Goal: Information Seeking & Learning: Find specific page/section

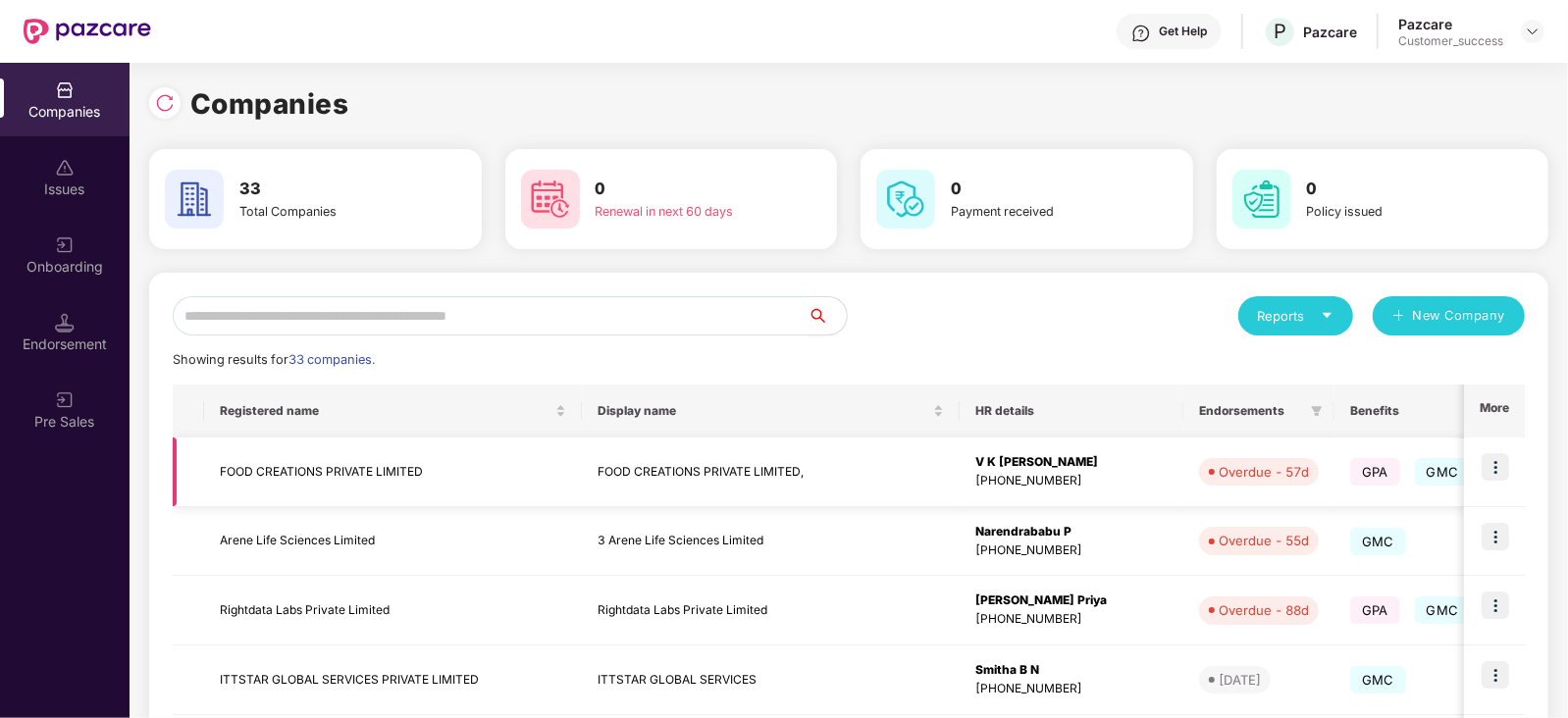
click at [1495, 463] on img at bounding box center [1495, 467] width 28 height 28
click at [834, 563] on td "3 Arene Life Sciences Limited" at bounding box center [770, 542] width 378 height 70
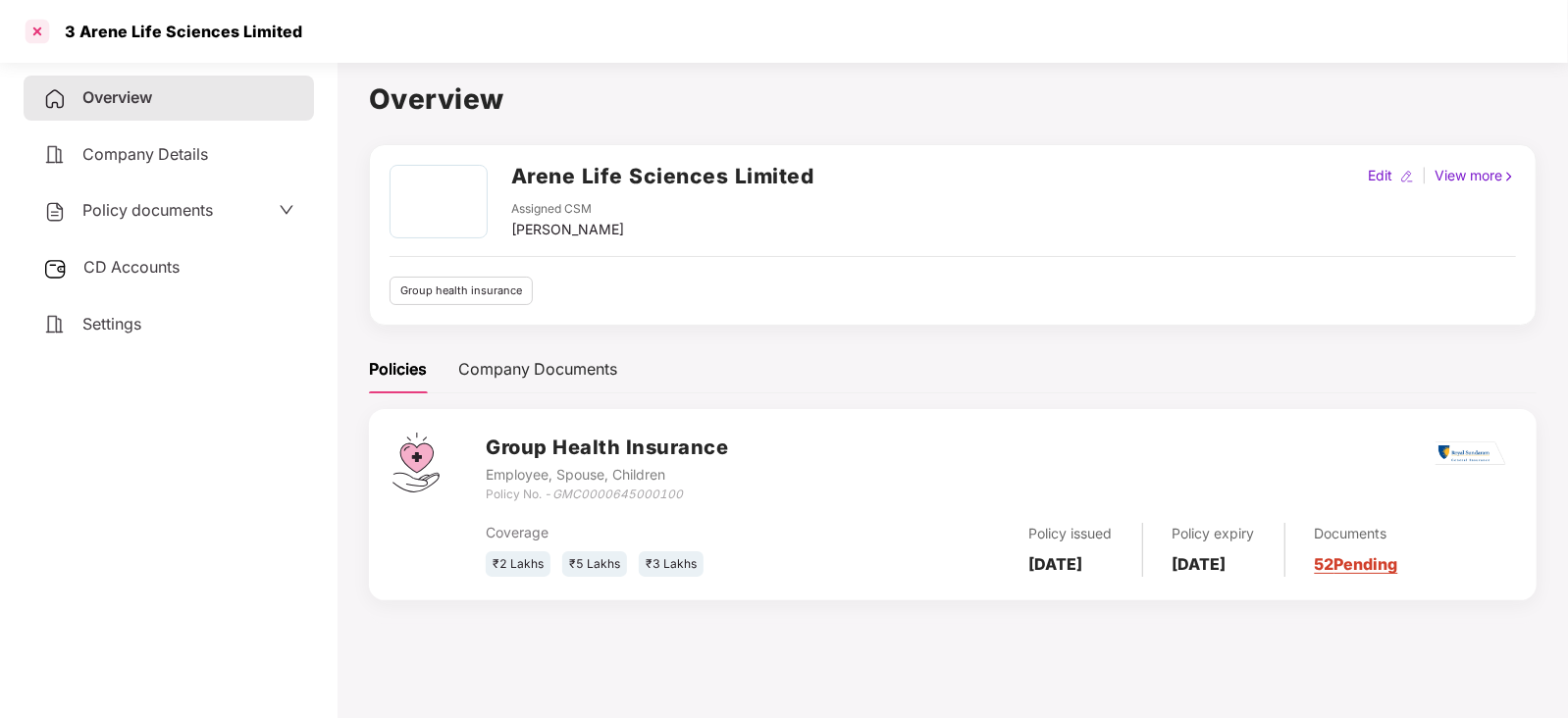
click at [33, 27] on div at bounding box center [38, 32] width 32 height 32
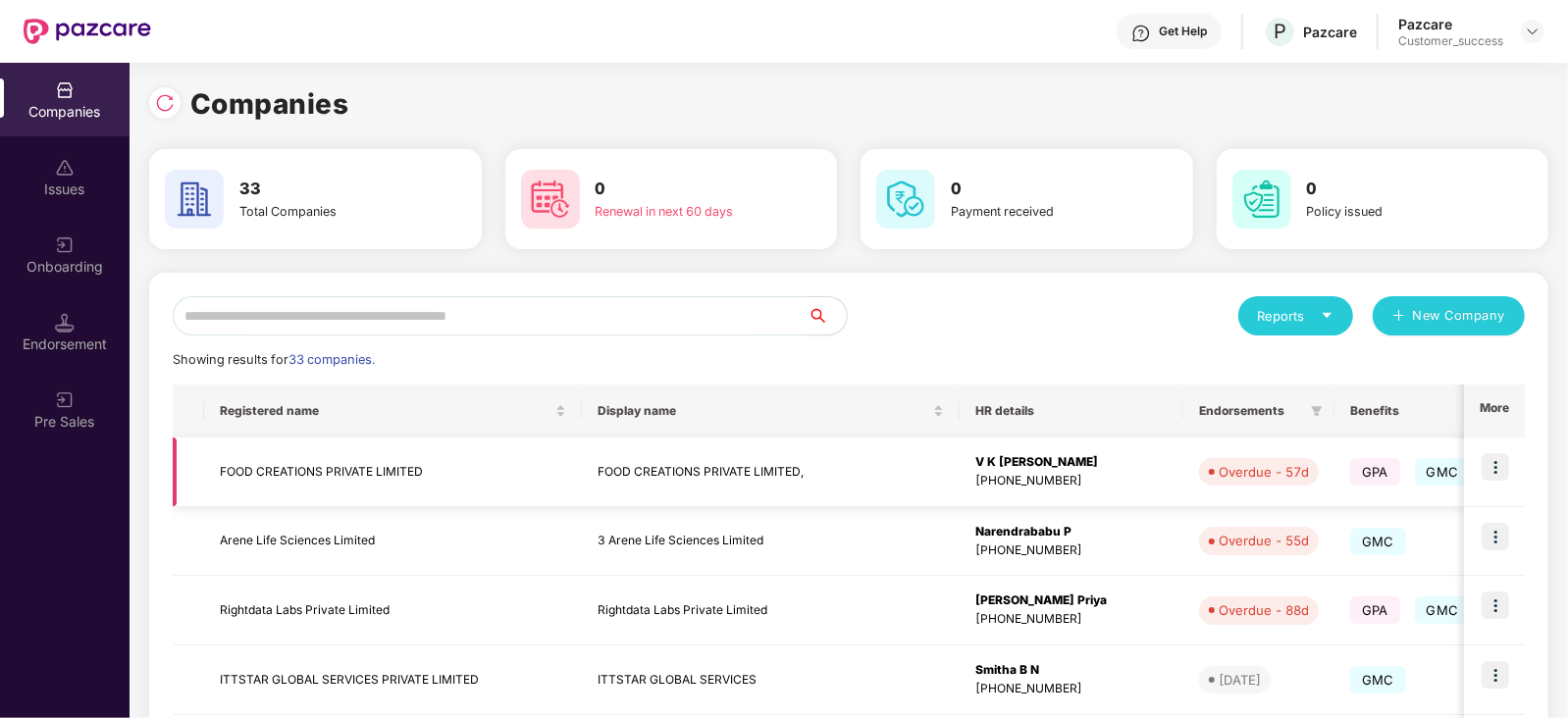
click at [1500, 465] on img at bounding box center [1495, 467] width 28 height 28
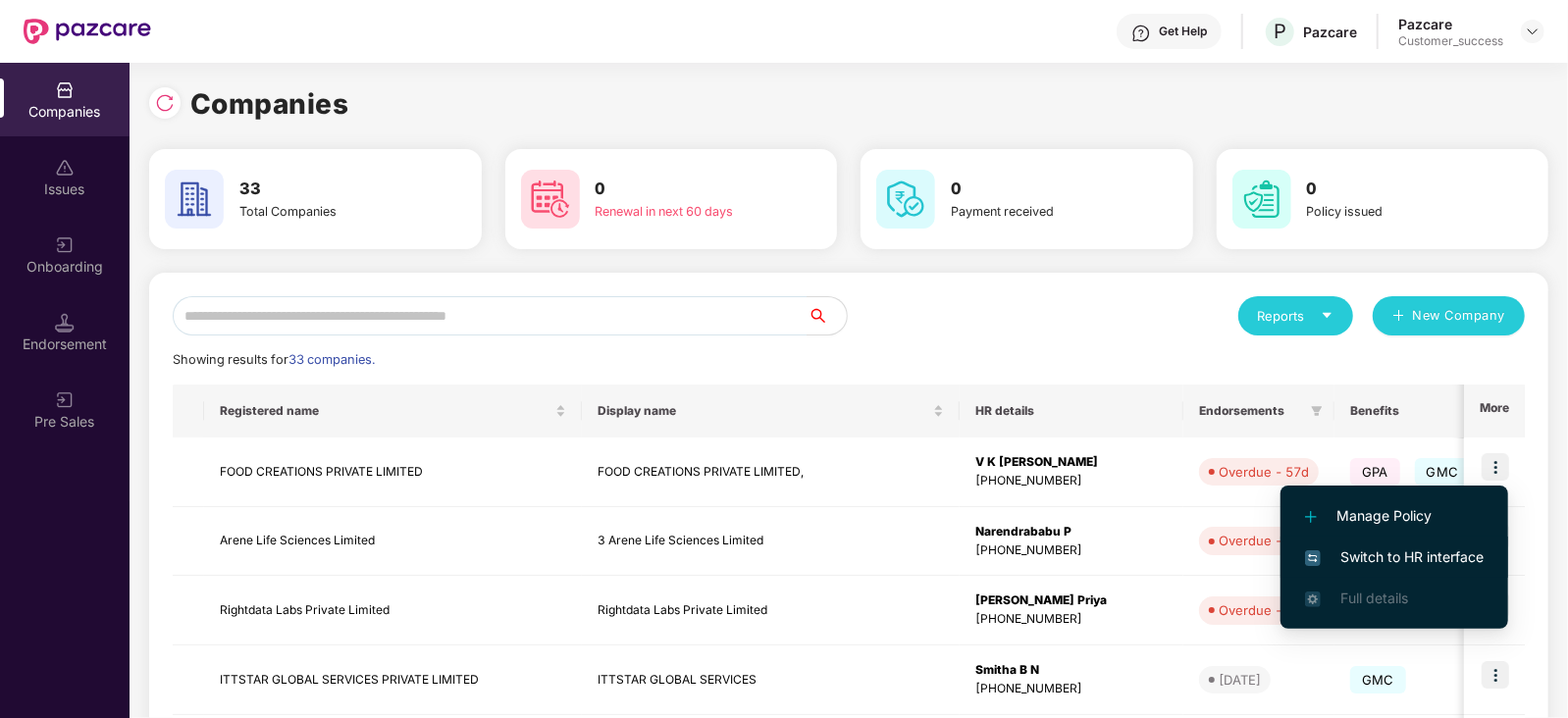
click at [1398, 546] on span "Switch to HR interface" at bounding box center [1394, 557] width 179 height 22
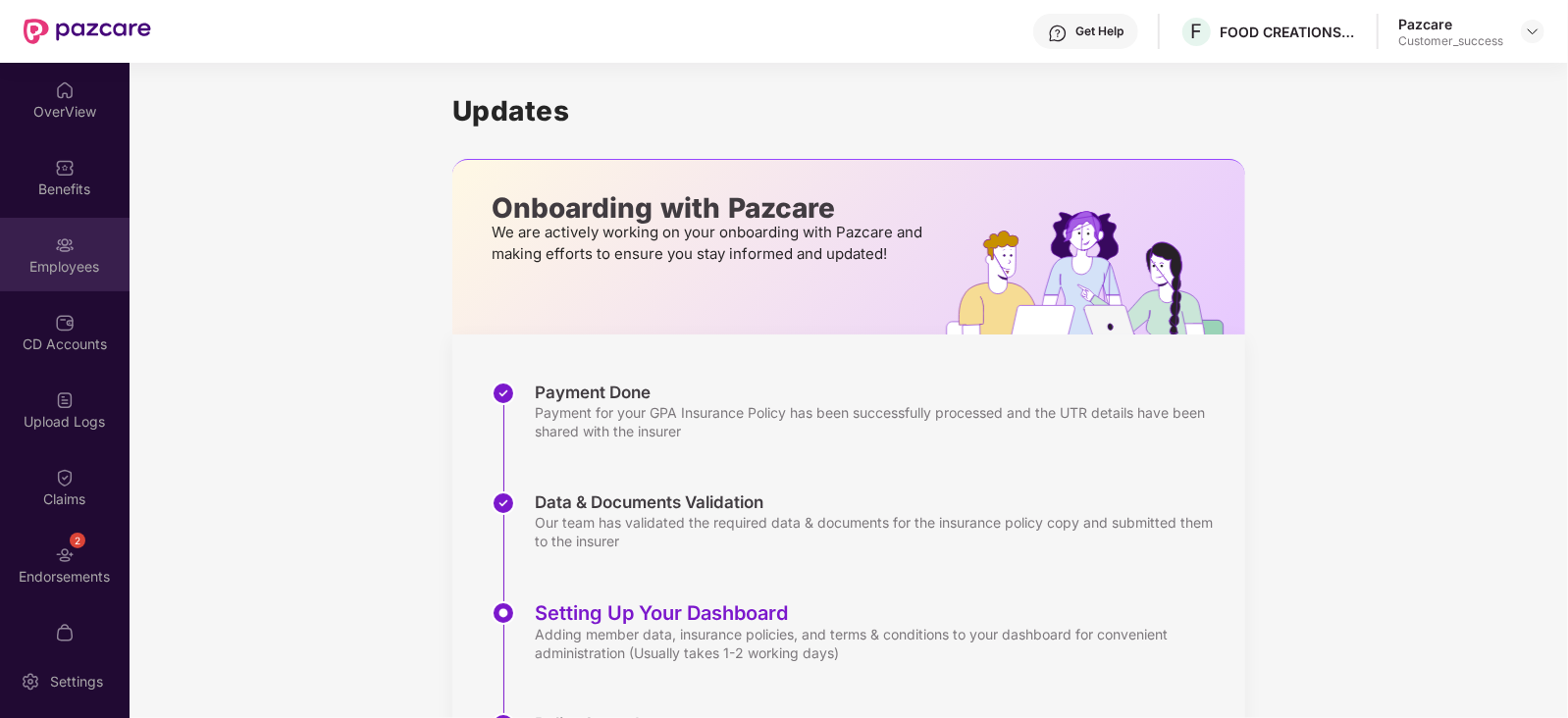
click at [41, 245] on div "Employees" at bounding box center [64, 255] width 129 height 74
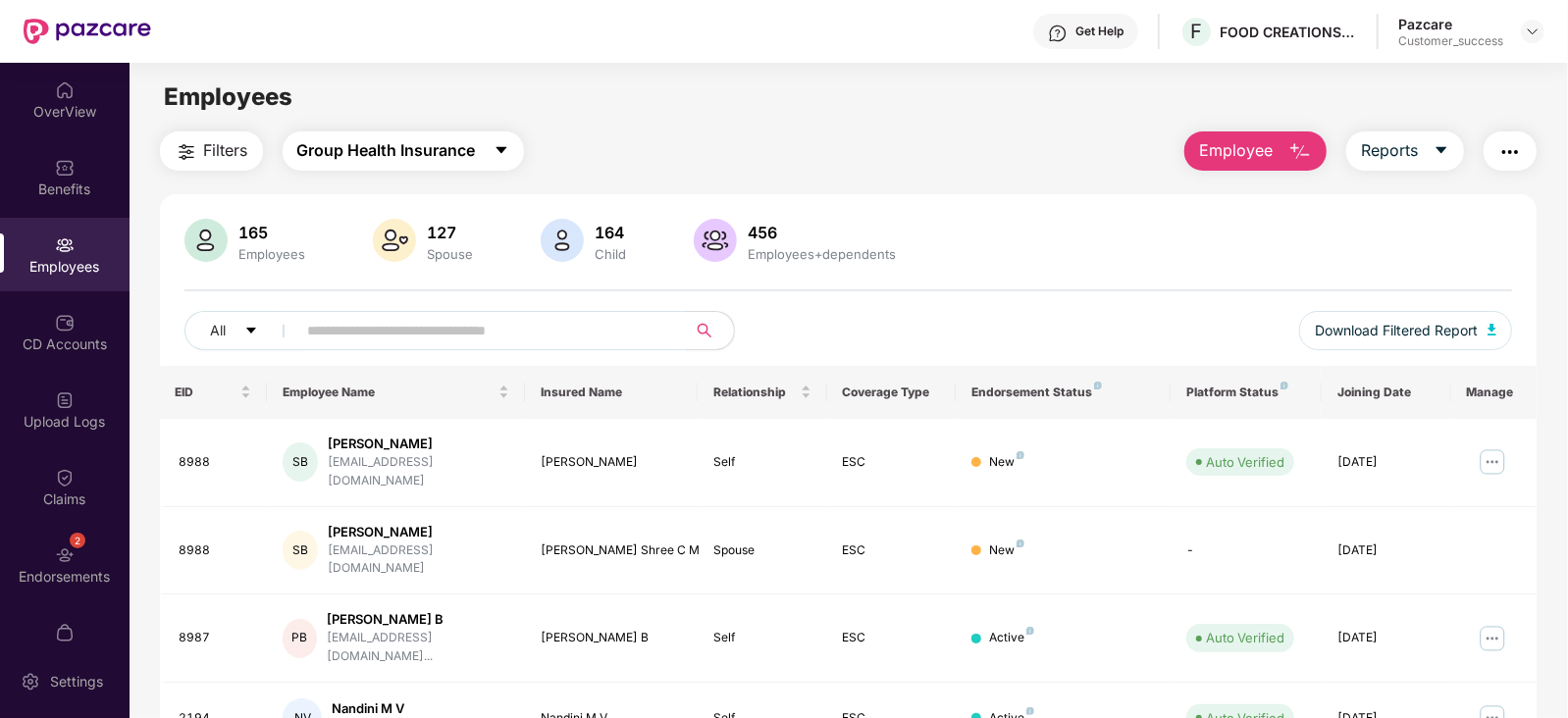
click at [503, 147] on icon "caret-down" at bounding box center [501, 150] width 11 height 7
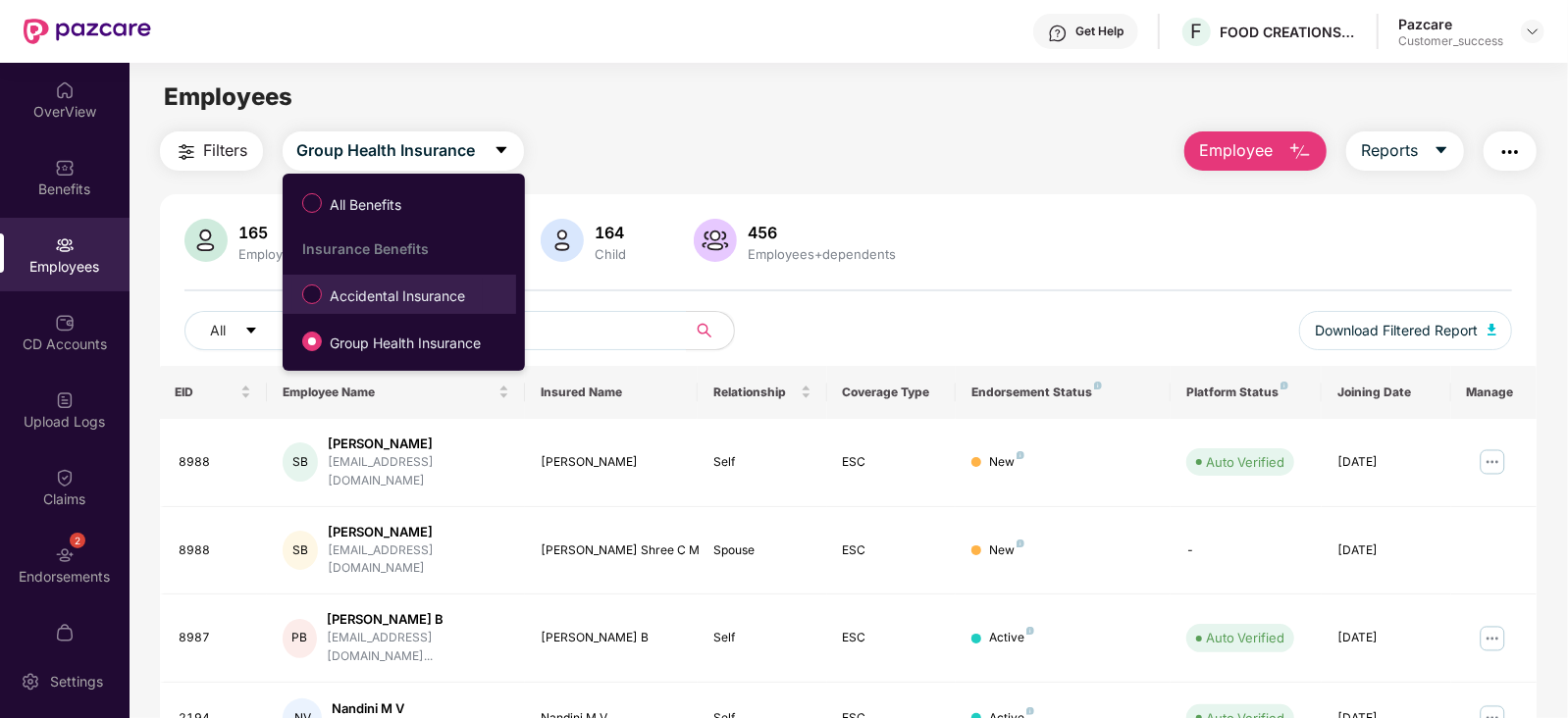
click at [417, 296] on span "Accidental Insurance" at bounding box center [397, 296] width 151 height 22
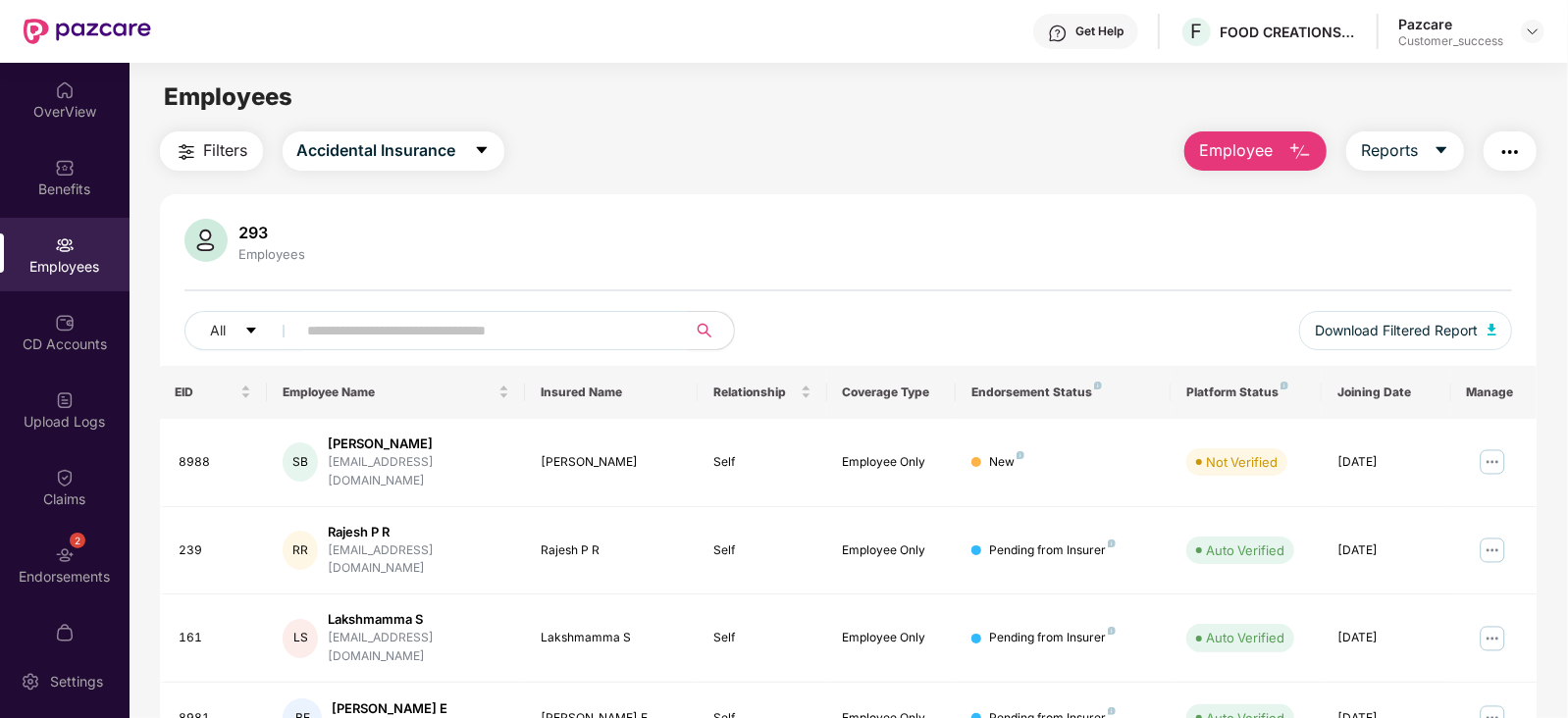
click at [402, 316] on input "text" at bounding box center [484, 331] width 353 height 30
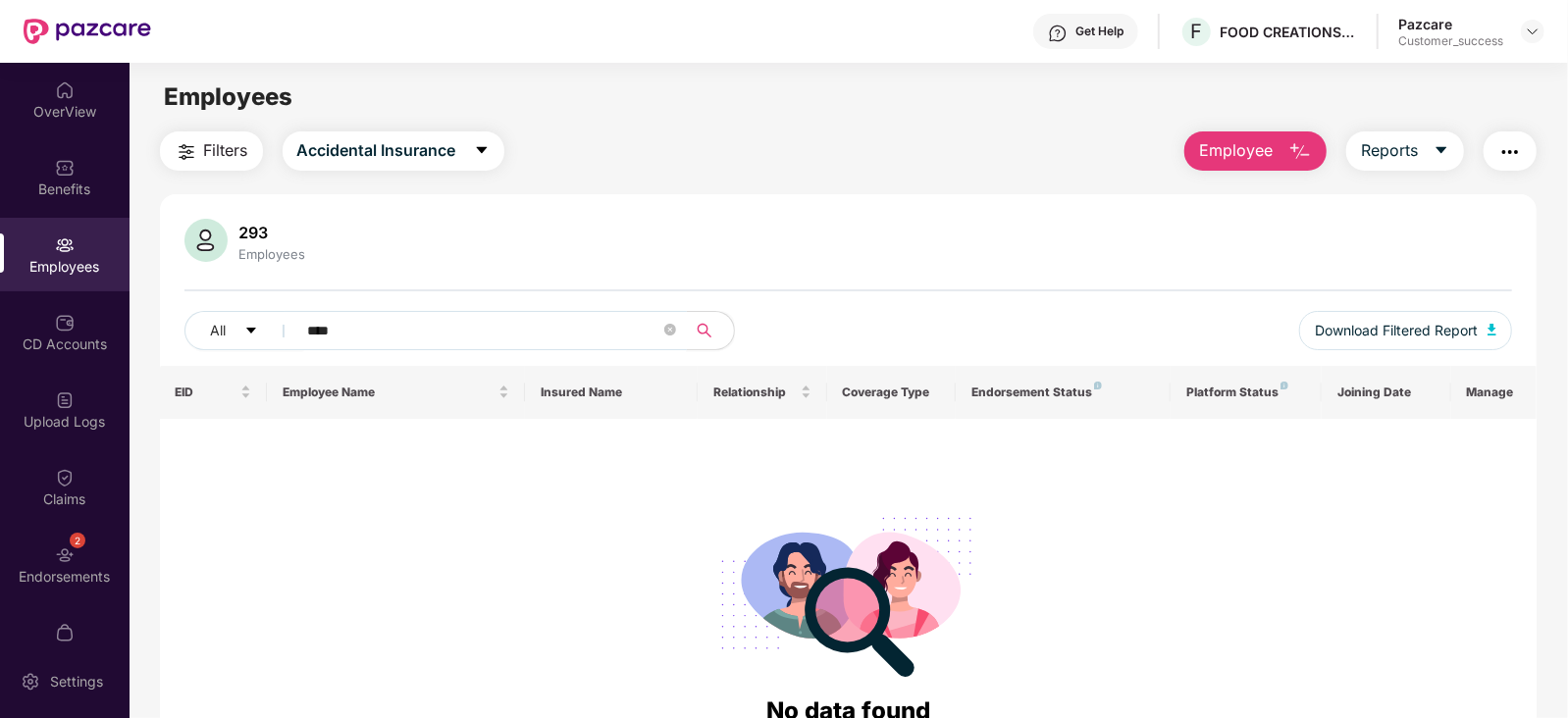
type input "****"
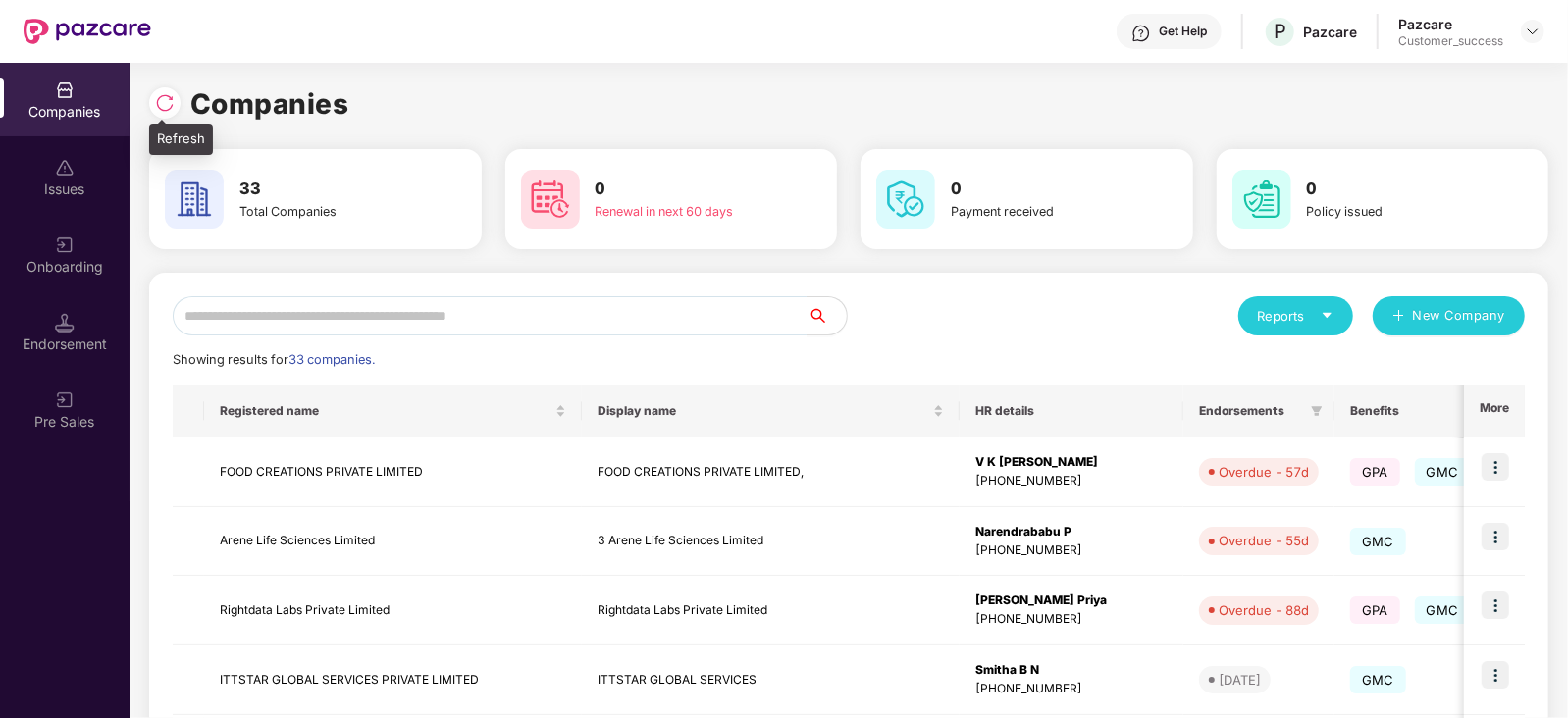
click at [164, 99] on img at bounding box center [165, 103] width 20 height 20
click at [1309, 308] on div "Reports" at bounding box center [1295, 316] width 76 height 20
click at [1308, 362] on div "Companies" at bounding box center [1286, 367] width 72 height 22
click at [627, 463] on td "FOOD CREATIONS PRIVATE LIMITED," at bounding box center [770, 472] width 378 height 70
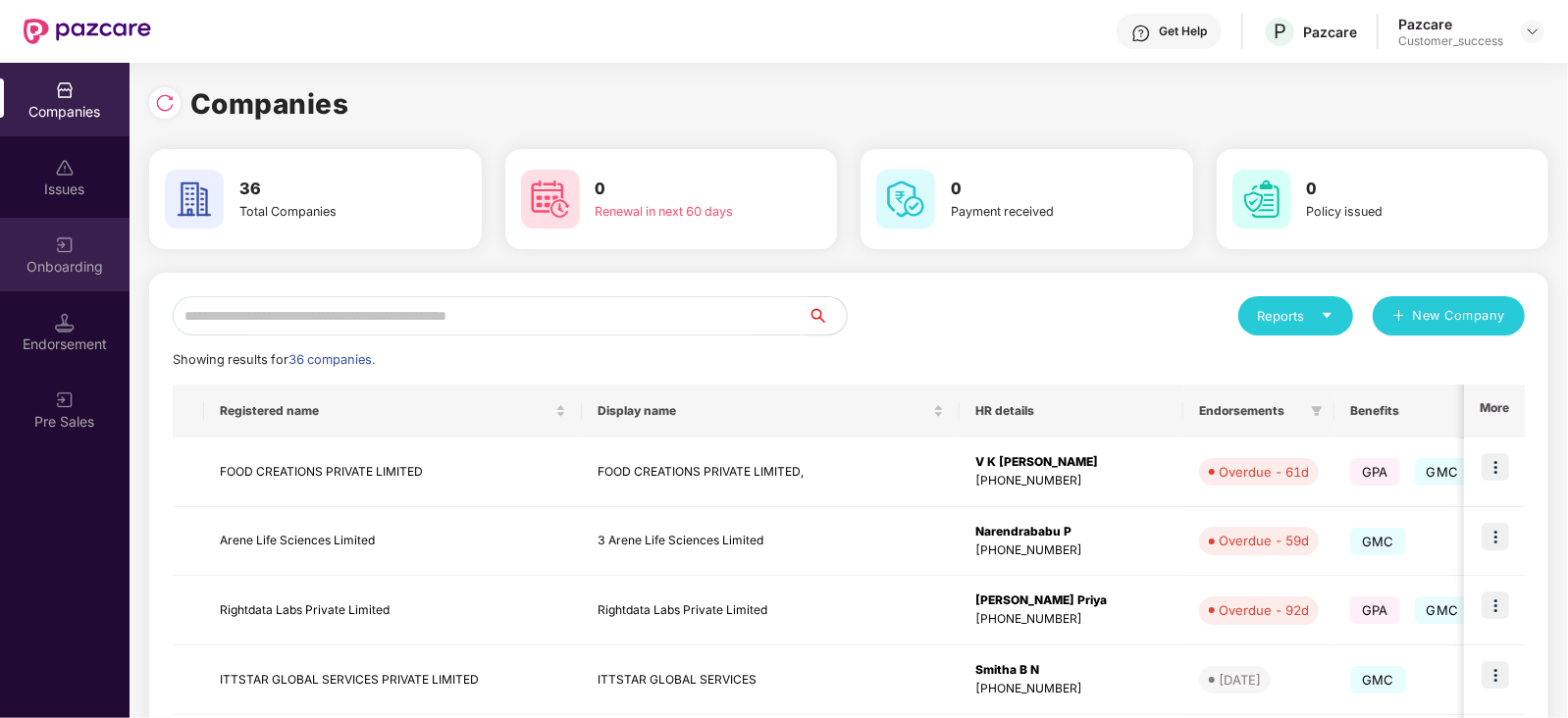
click at [81, 240] on div "Onboarding" at bounding box center [64, 255] width 129 height 74
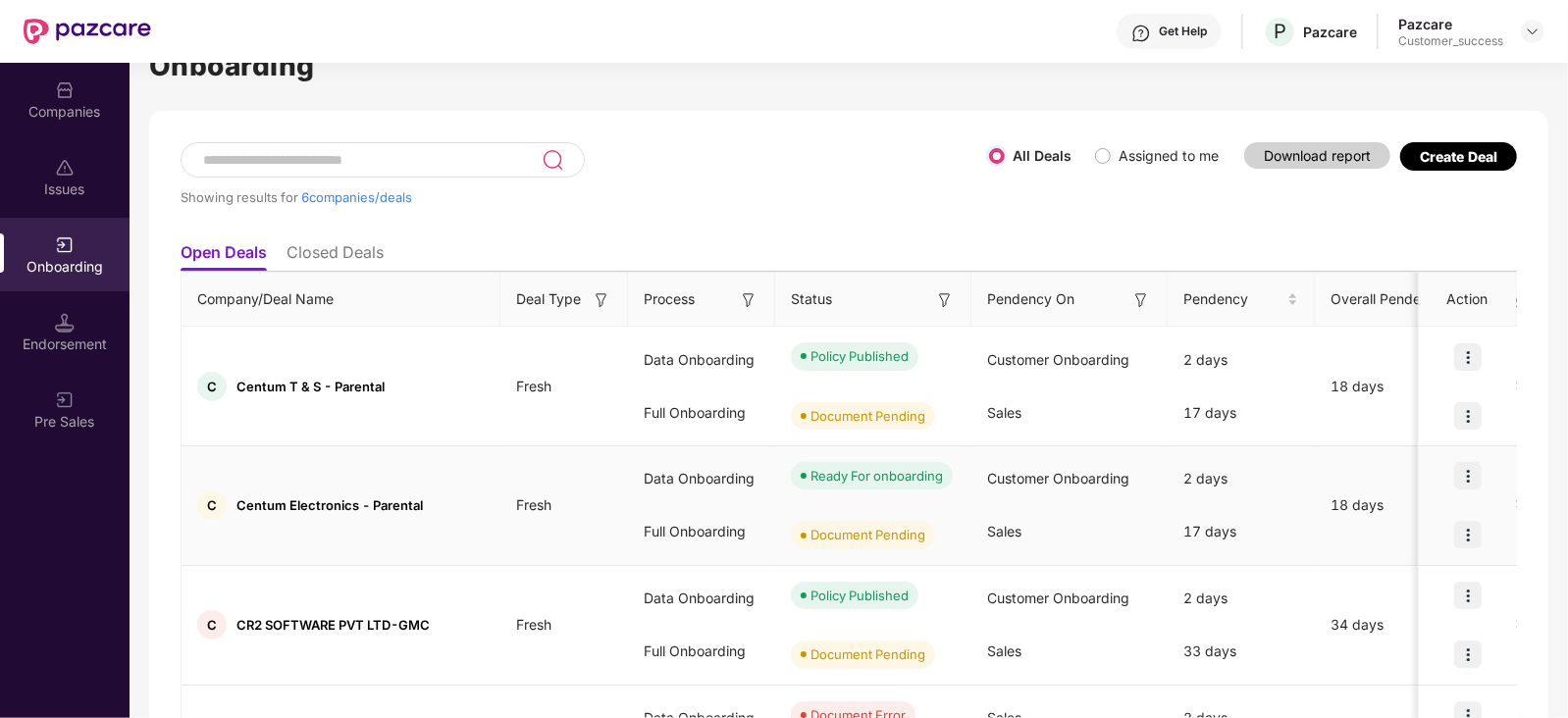
scroll to position [51, 0]
click at [1467, 476] on img at bounding box center [1468, 475] width 28 height 28
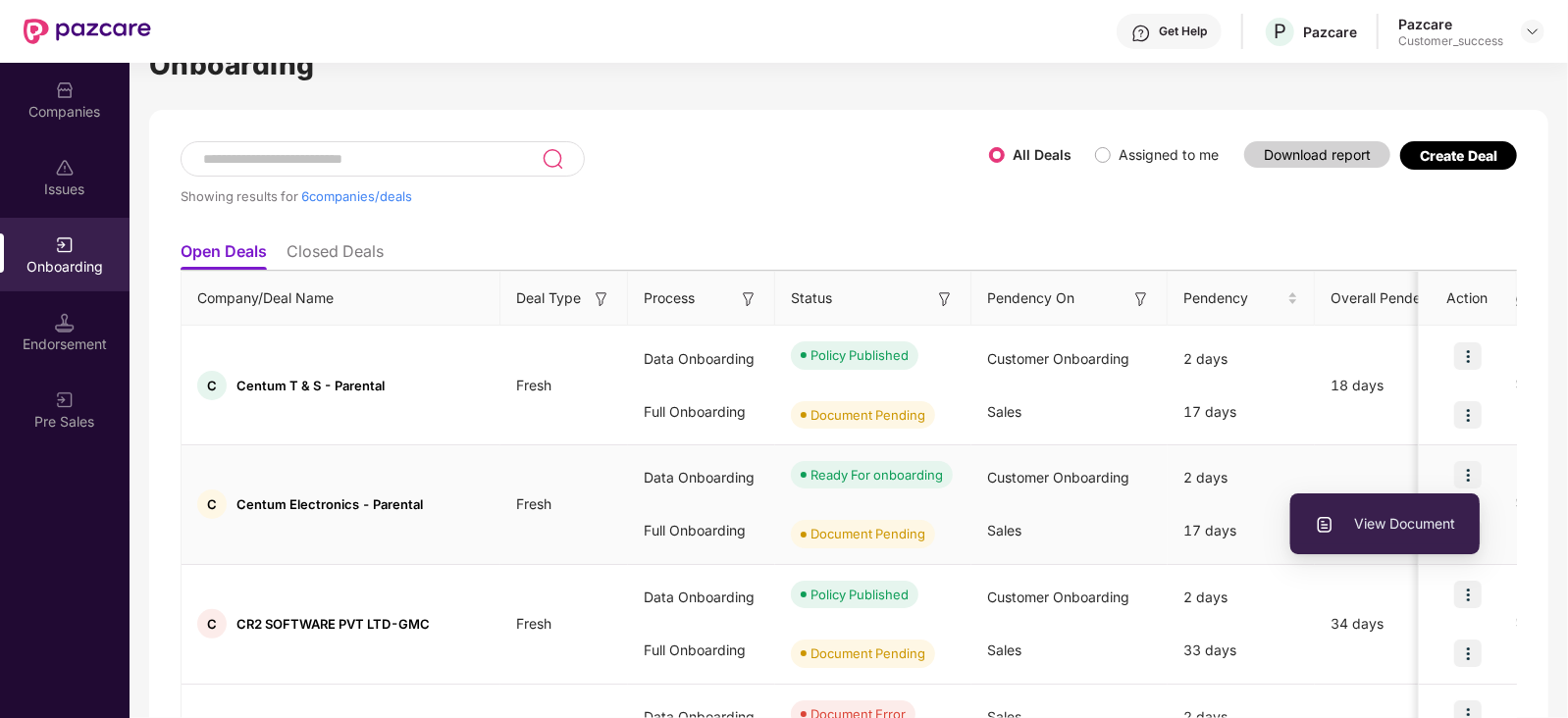
click at [1410, 516] on span "View Document" at bounding box center [1385, 524] width 140 height 22
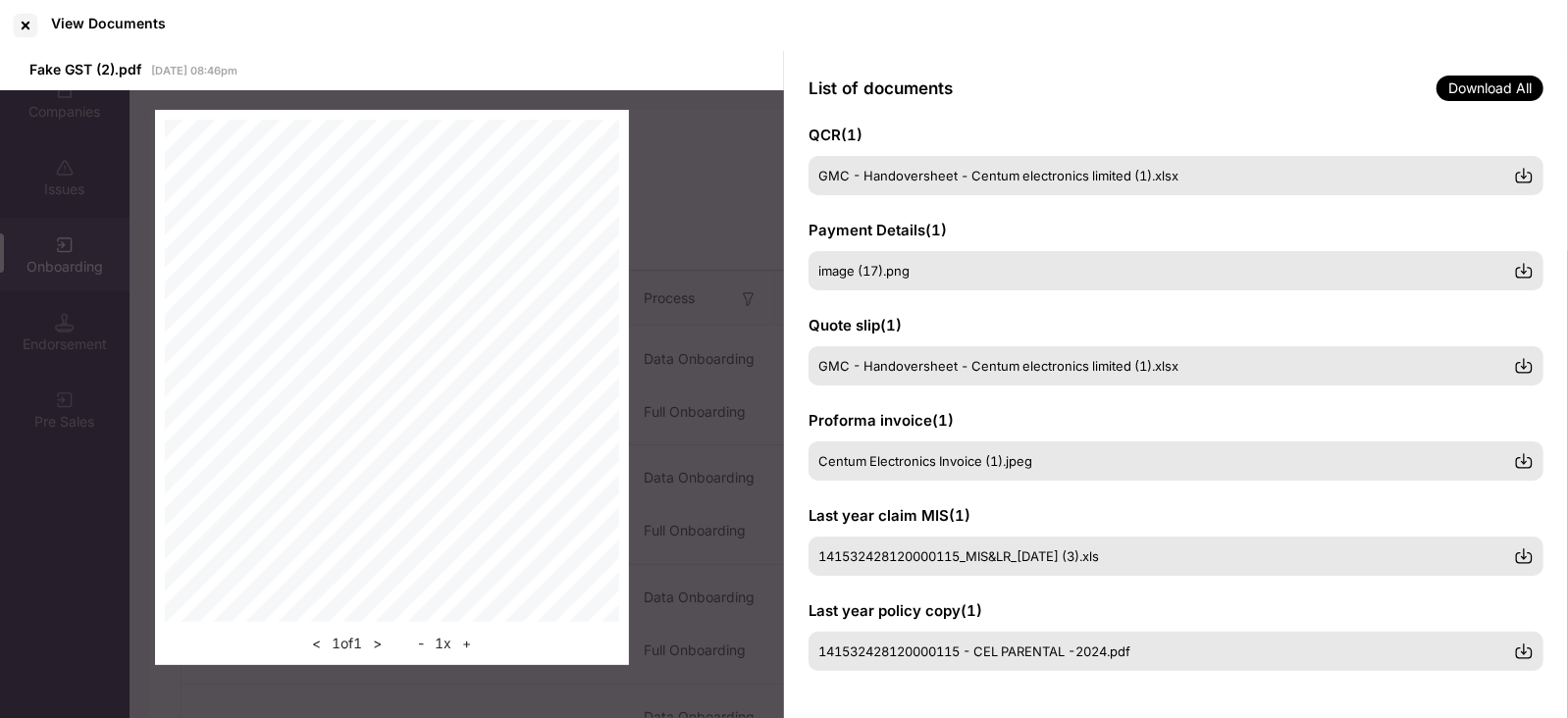
scroll to position [0, 0]
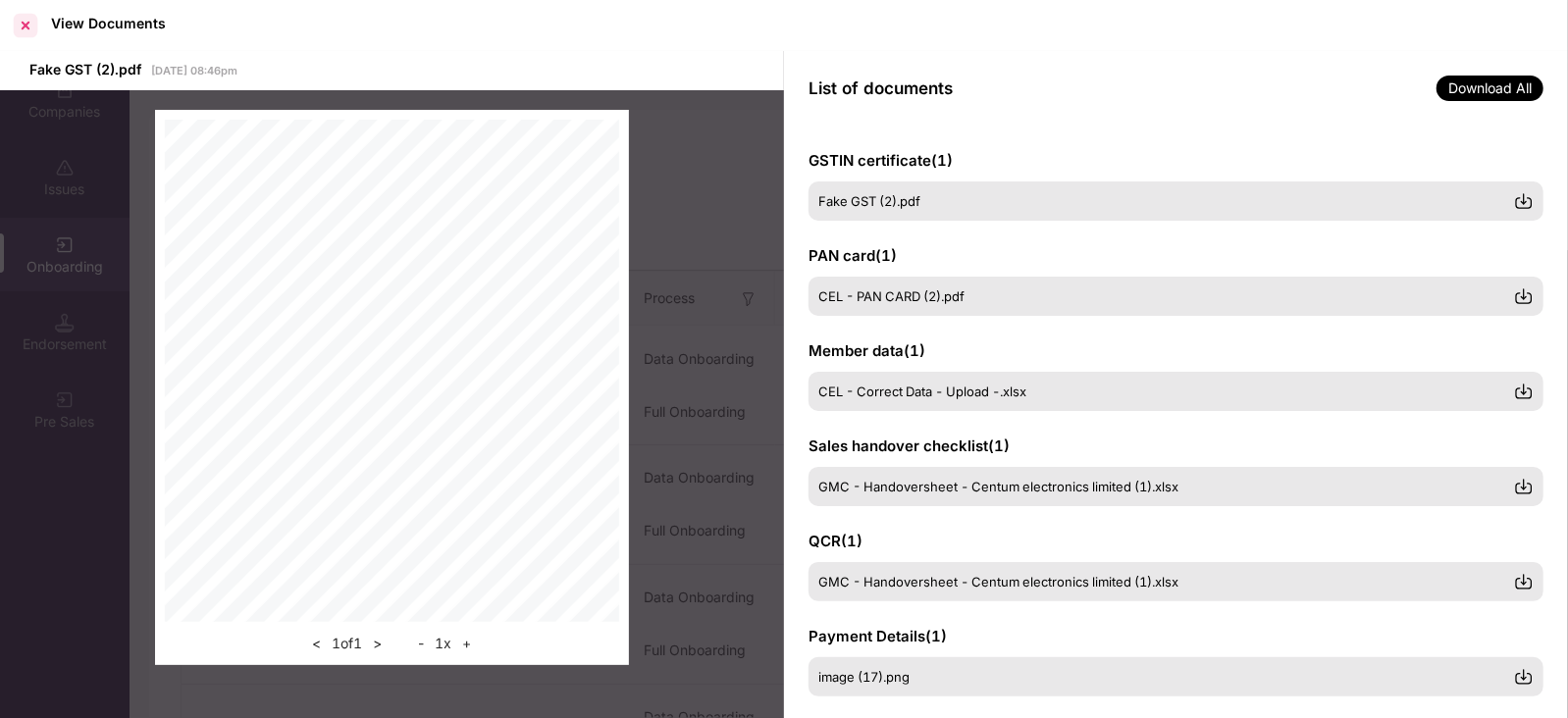
click at [29, 22] on div at bounding box center [26, 26] width 32 height 32
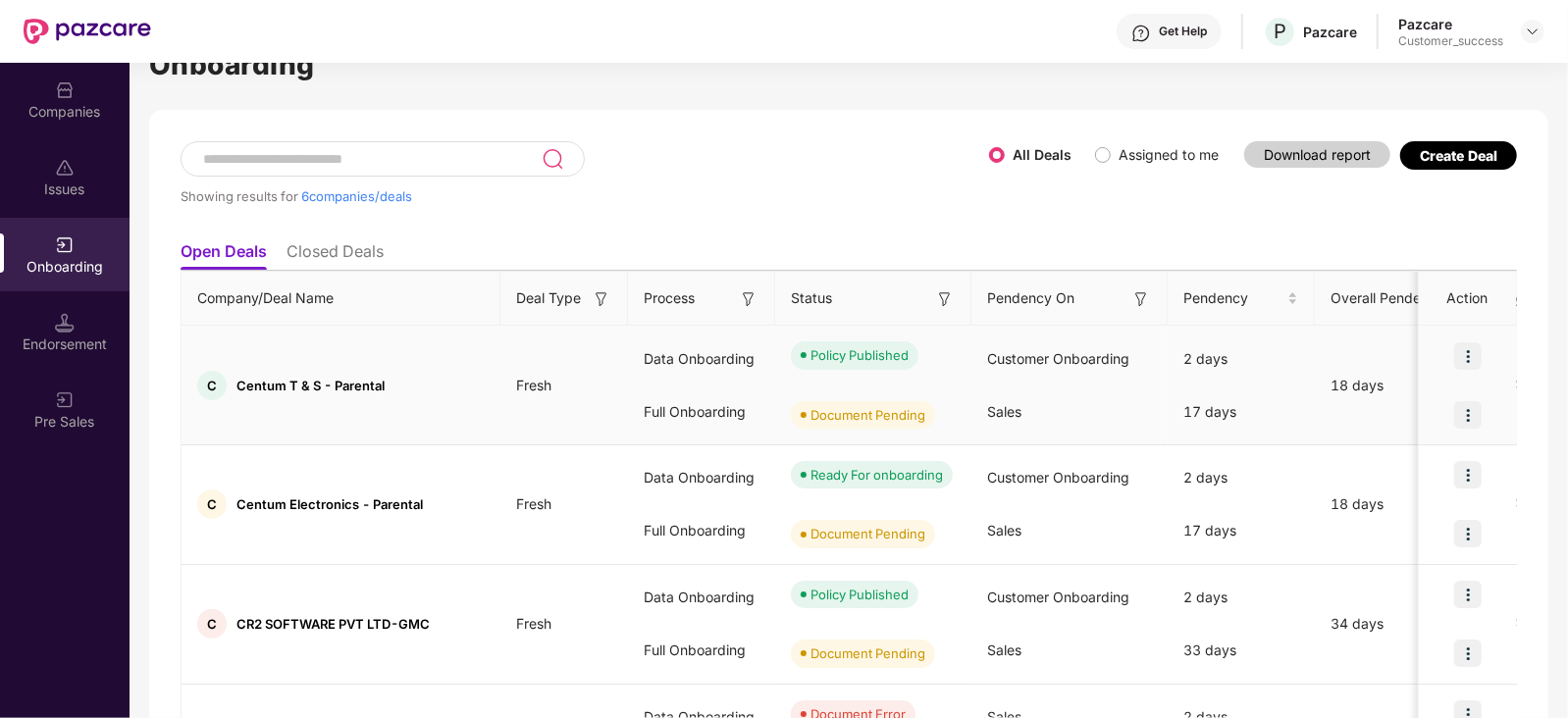
click at [1472, 354] on img at bounding box center [1468, 357] width 28 height 28
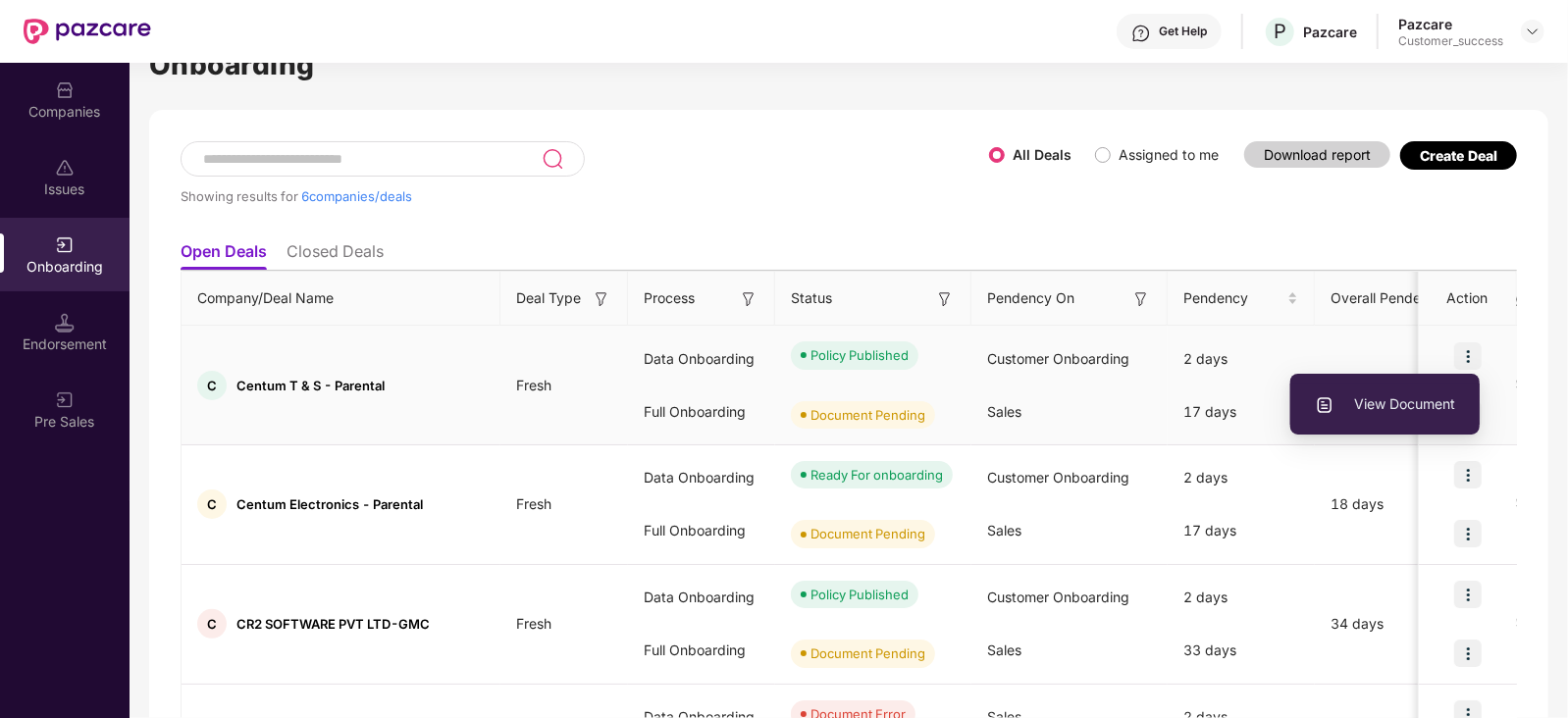
click at [1398, 398] on span "View Document" at bounding box center [1385, 404] width 140 height 22
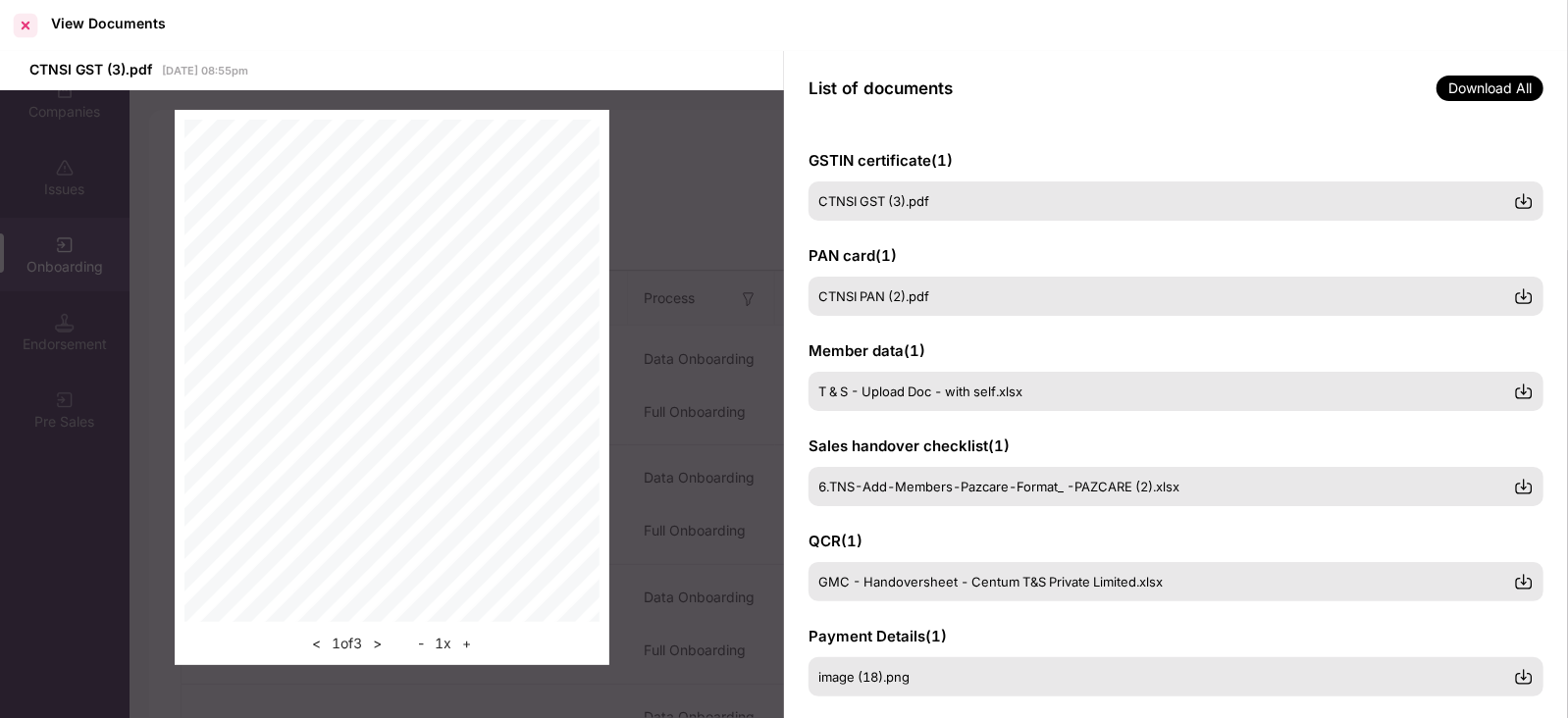
click at [26, 20] on div at bounding box center [26, 26] width 32 height 32
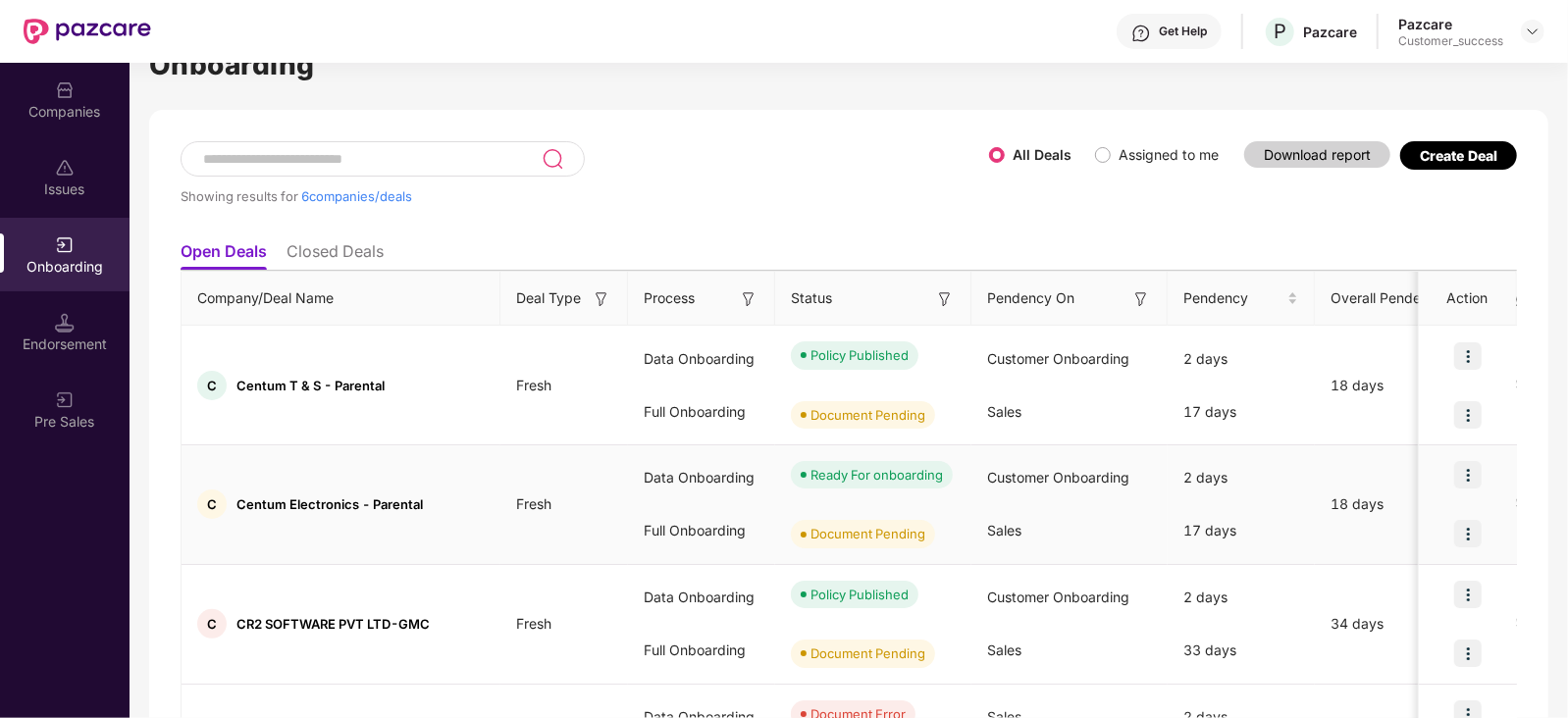
click at [1467, 474] on img at bounding box center [1468, 475] width 28 height 28
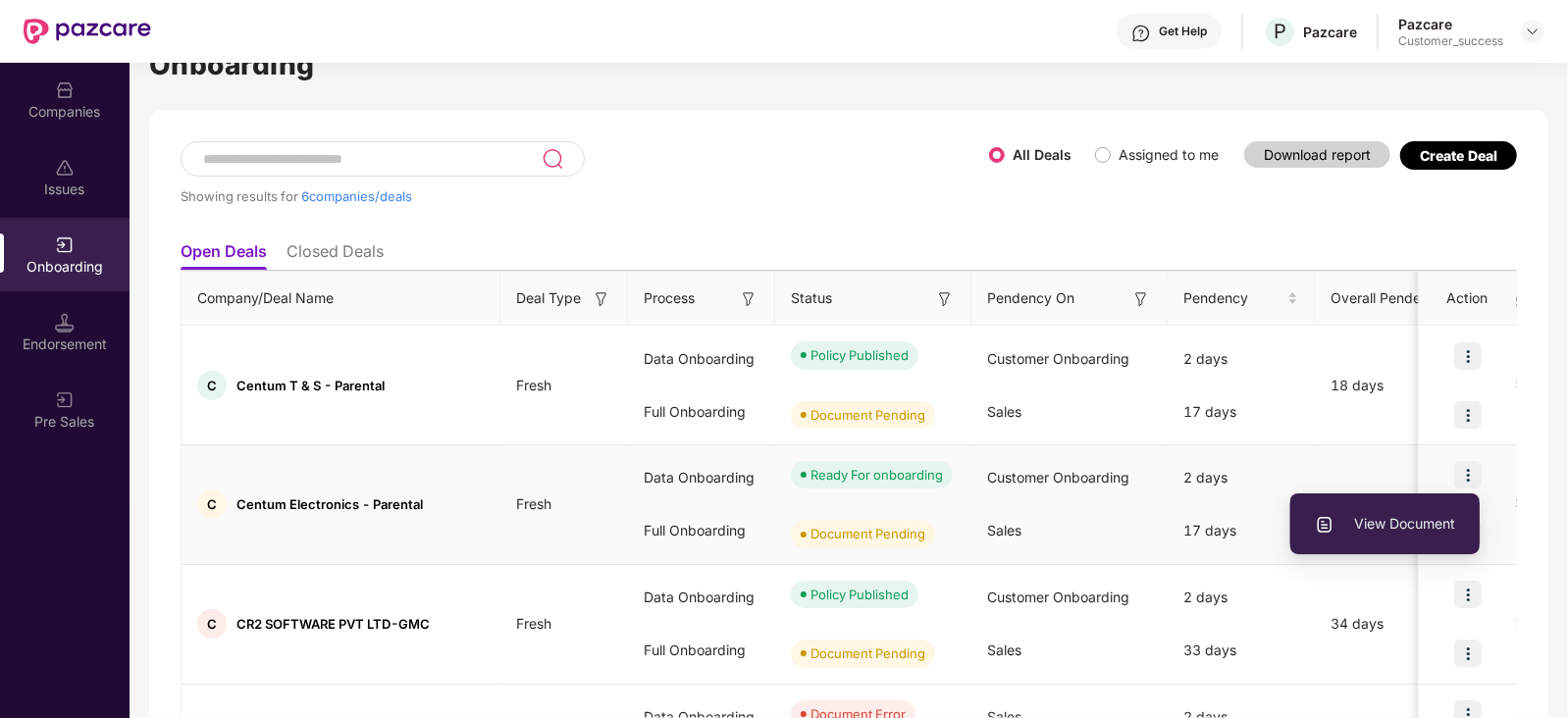
click at [1420, 517] on span "View Document" at bounding box center [1385, 524] width 140 height 22
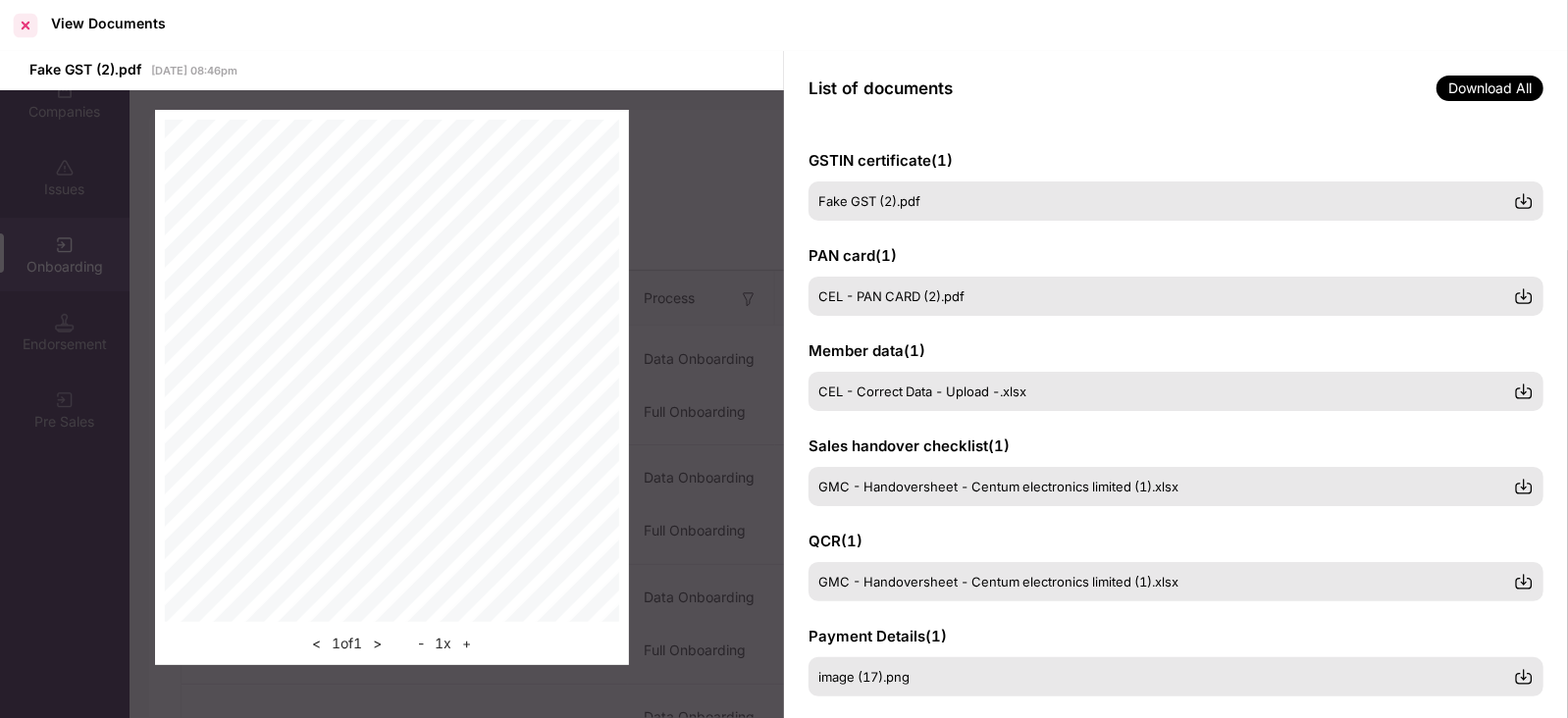
click at [26, 24] on div at bounding box center [26, 26] width 32 height 32
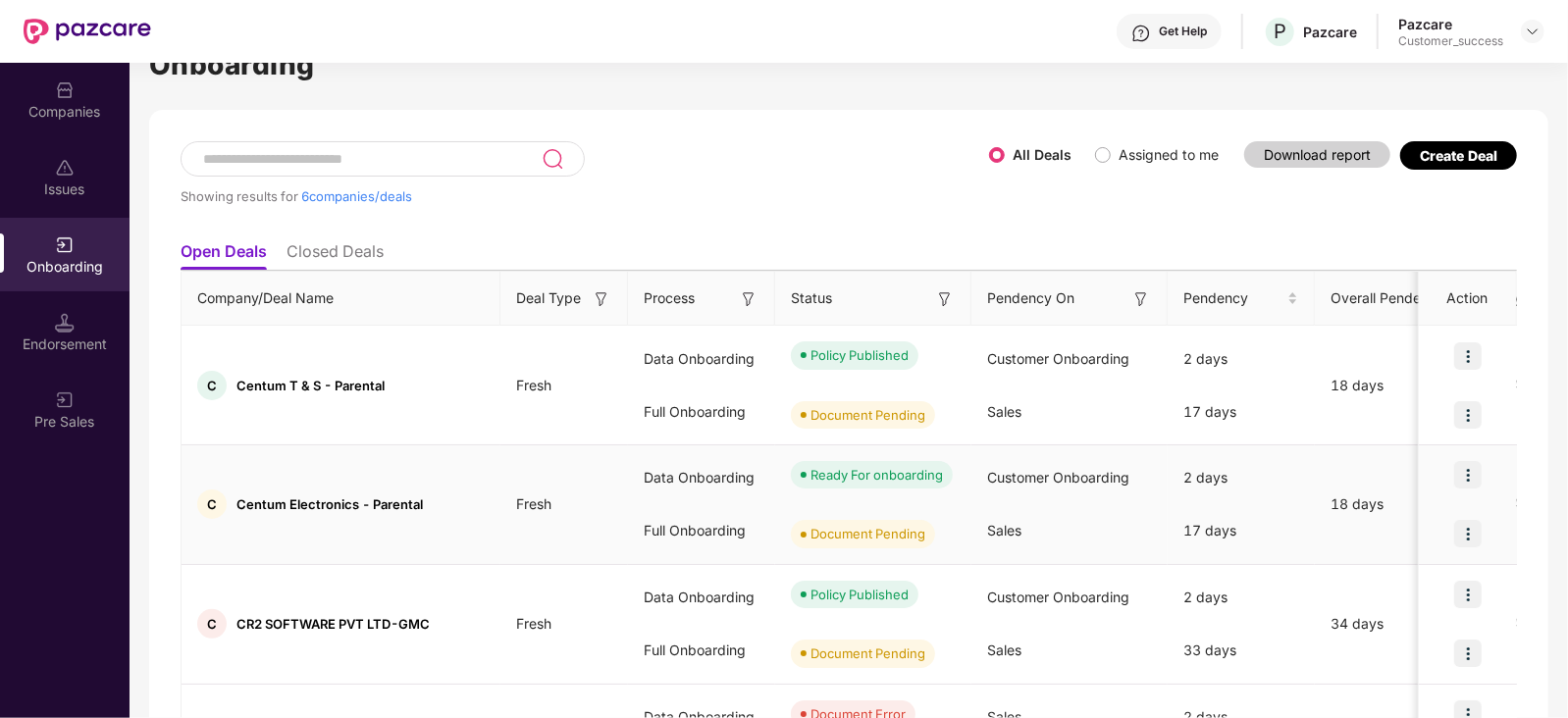
click at [1468, 527] on img at bounding box center [1468, 534] width 28 height 28
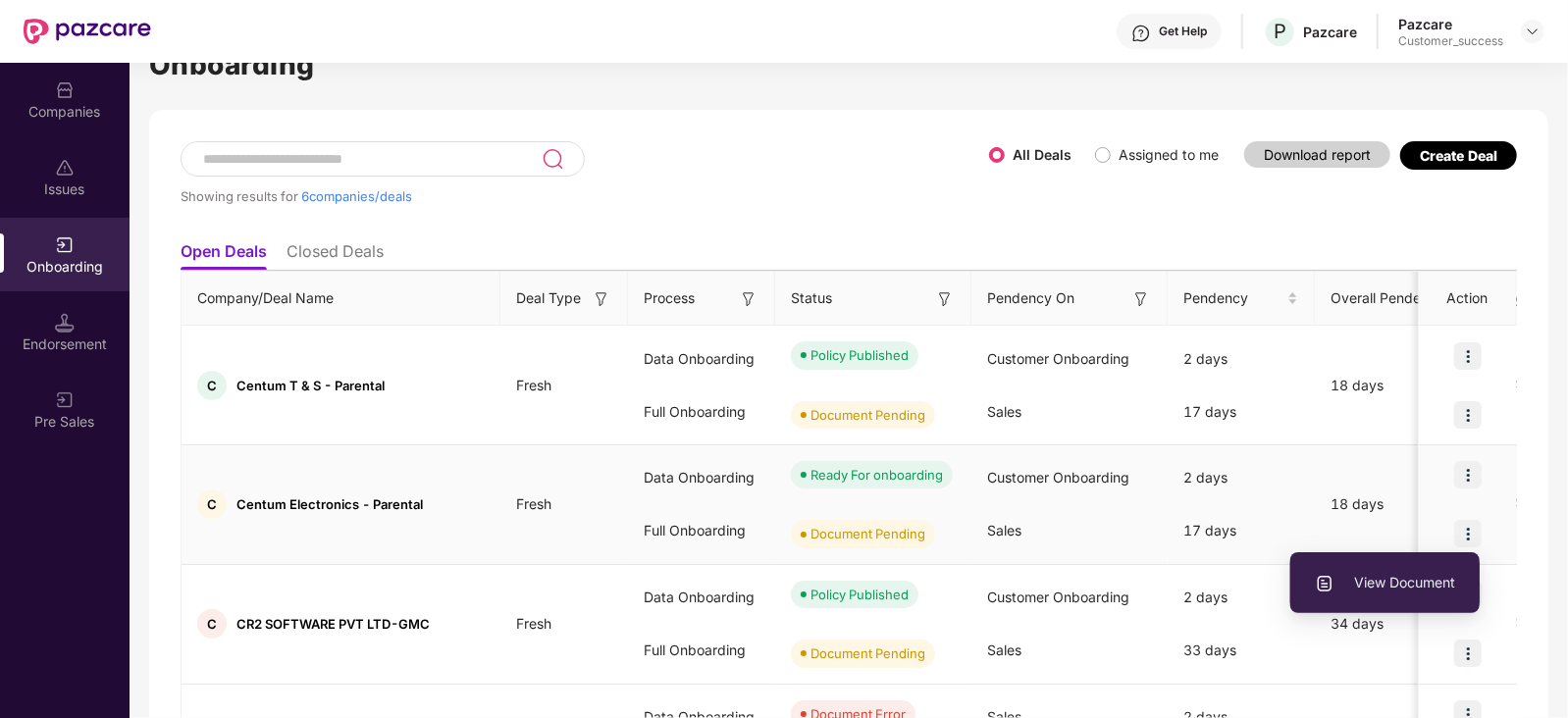
click at [1428, 585] on span "View Document" at bounding box center [1385, 583] width 140 height 22
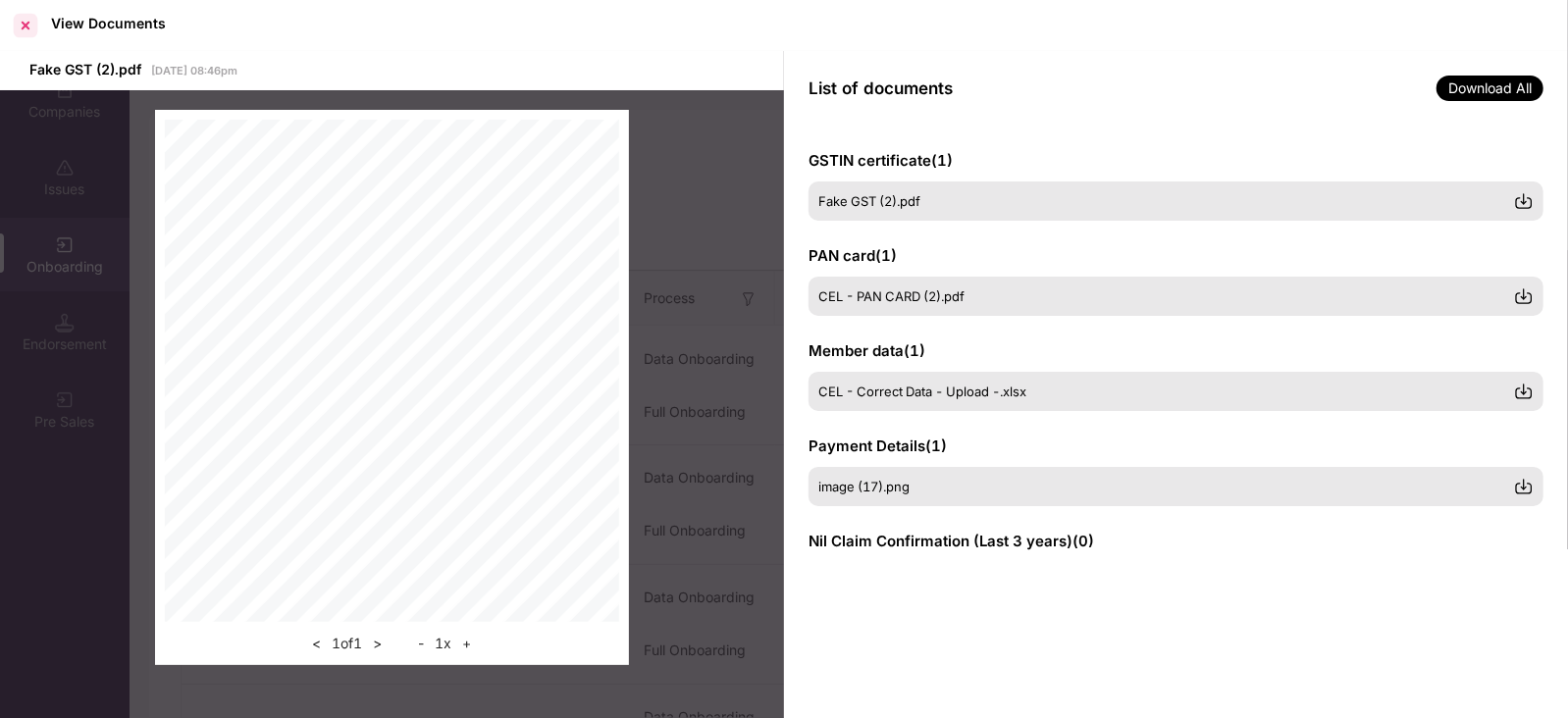
click at [23, 24] on div at bounding box center [26, 26] width 32 height 32
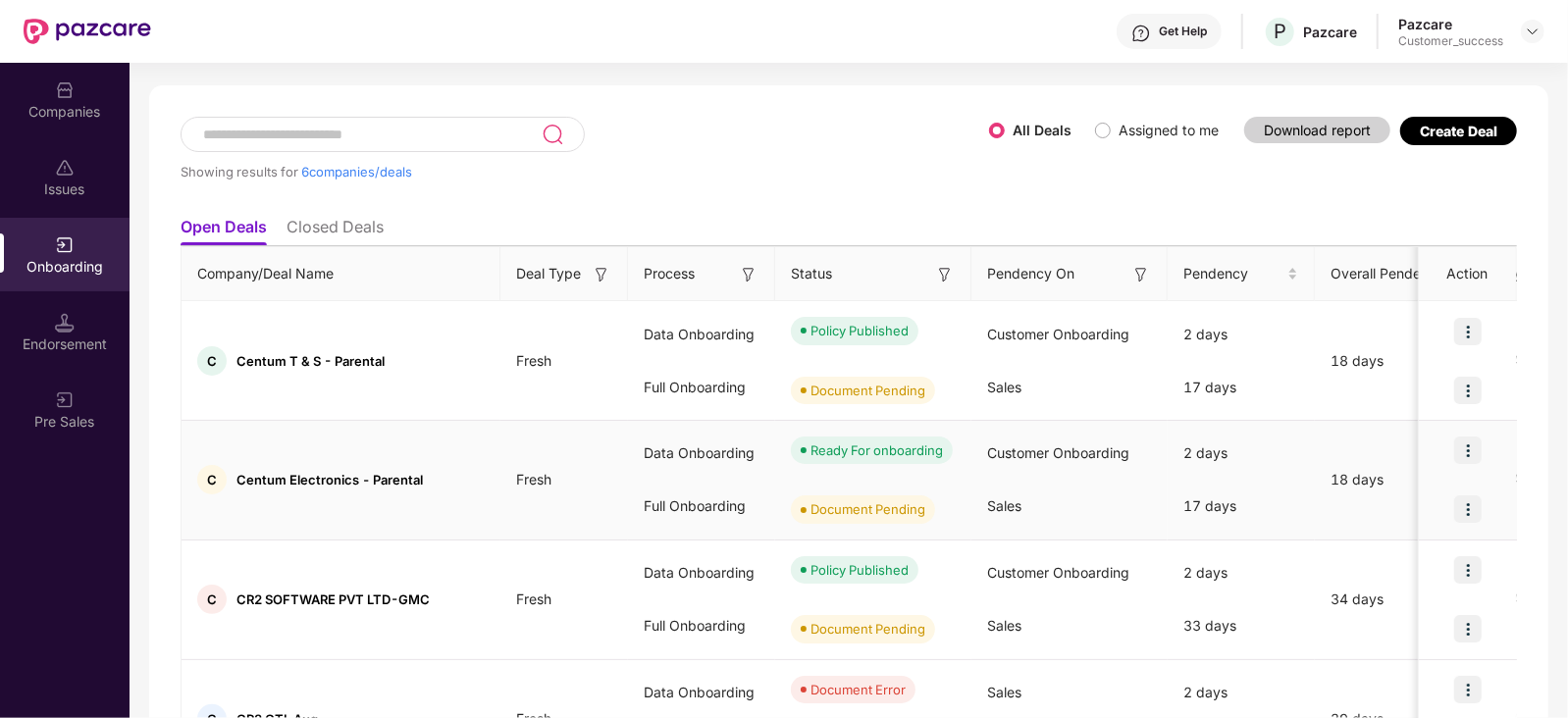
scroll to position [78, 0]
